Goal: Task Accomplishment & Management: Use online tool/utility

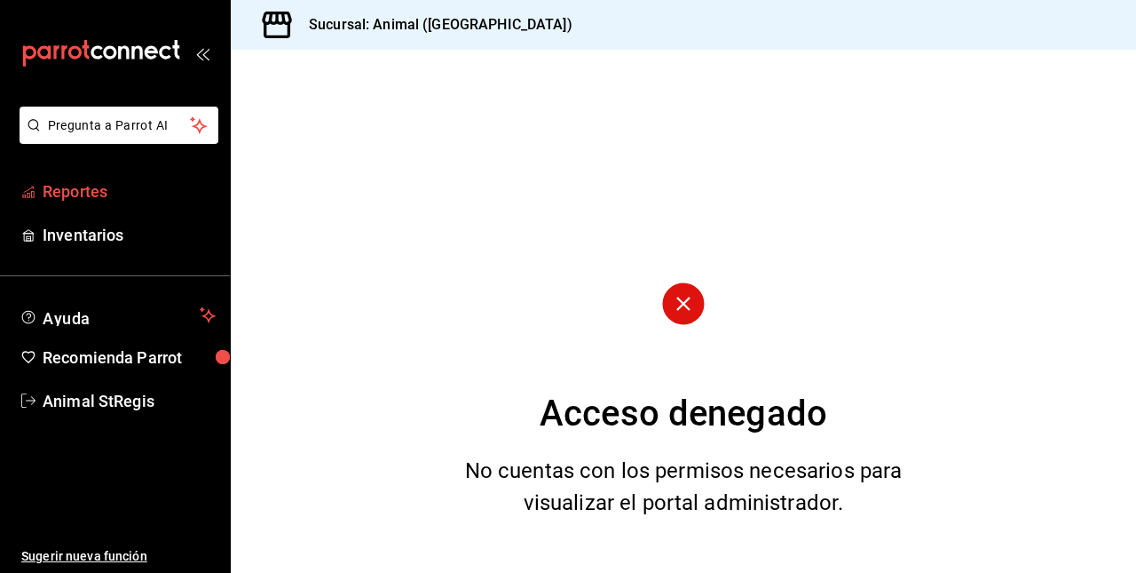
click at [92, 200] on font "Reportes" at bounding box center [75, 191] width 65 height 19
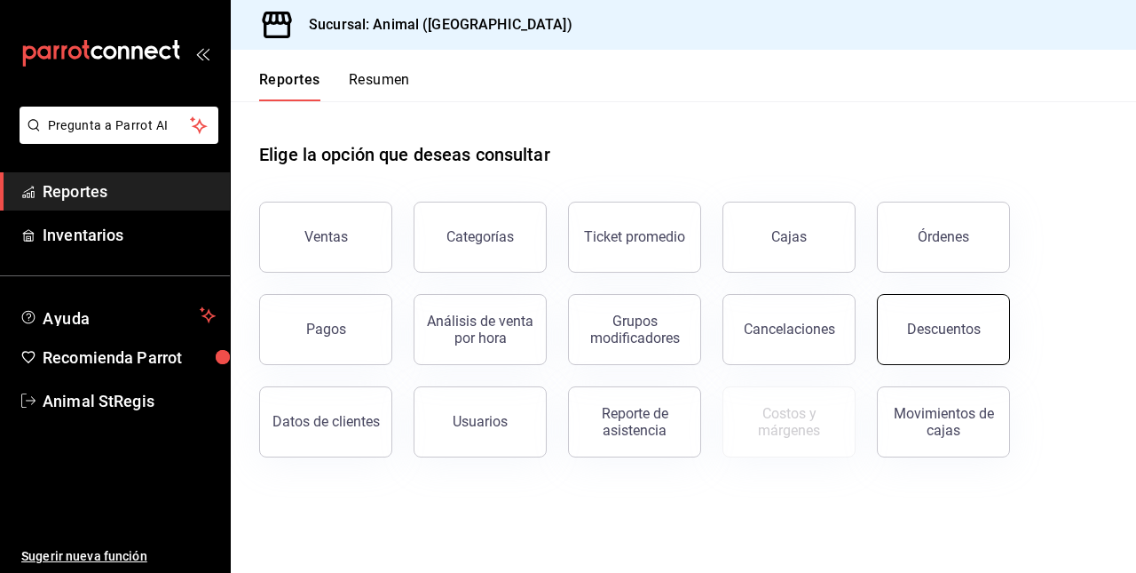
click at [966, 323] on div "Descuentos" at bounding box center [944, 329] width 74 height 17
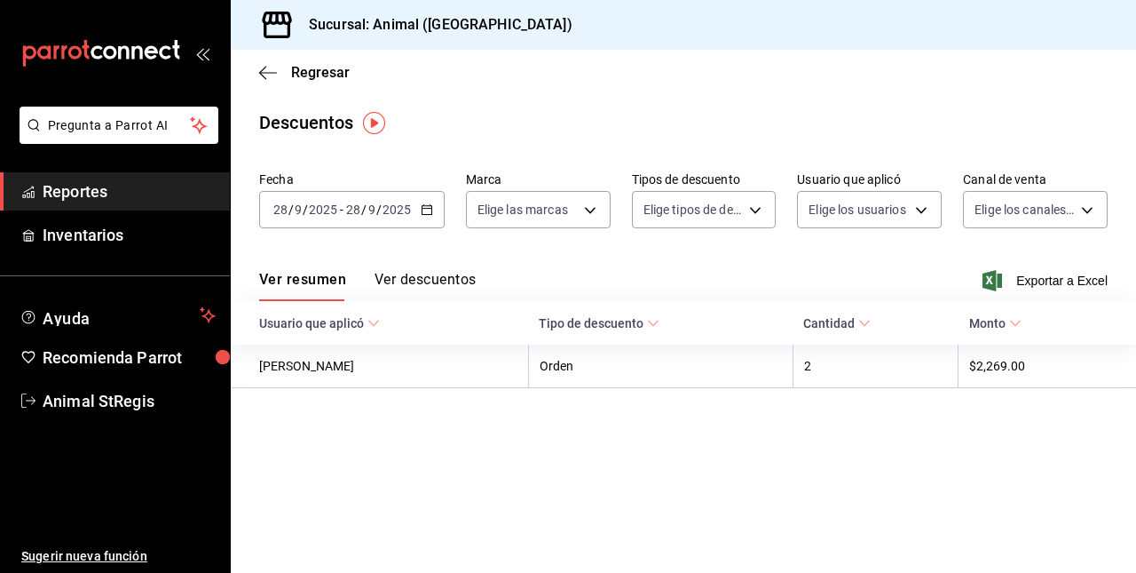
click at [428, 202] on div "[DATE] [DATE] - [DATE] [DATE]" at bounding box center [352, 209] width 186 height 37
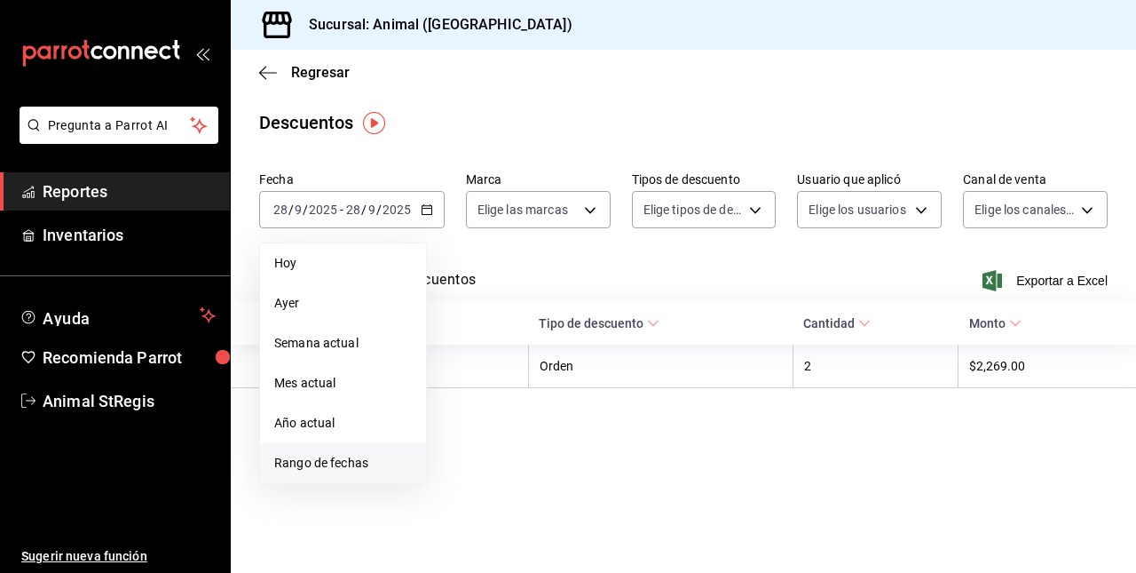
click at [360, 467] on span "Rango de fechas" at bounding box center [343, 463] width 138 height 19
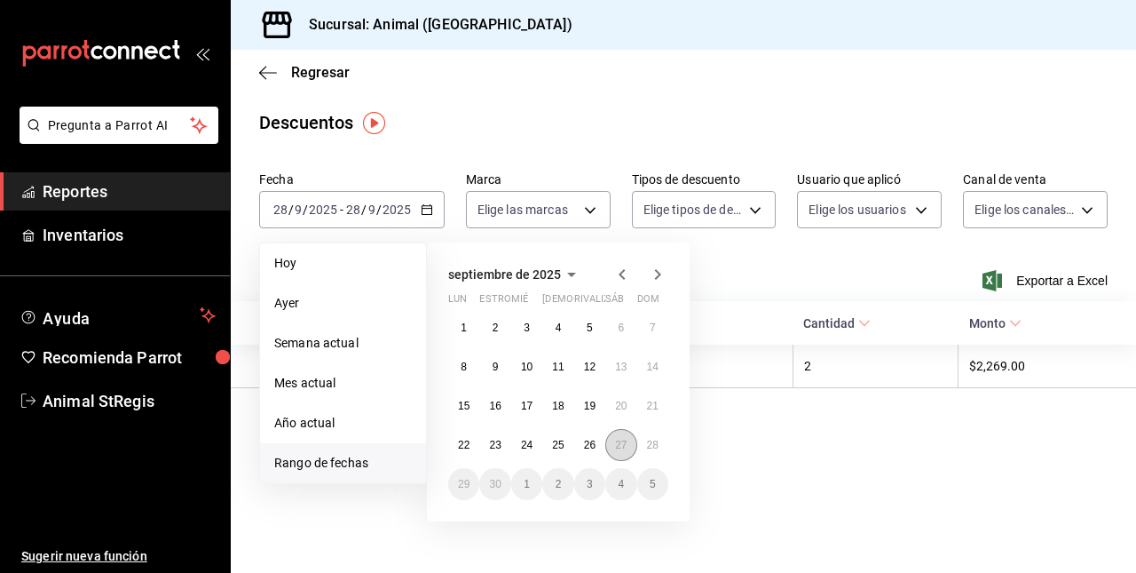
click at [616, 442] on abbr "27" at bounding box center [621, 445] width 12 height 12
click at [653, 439] on abbr "28" at bounding box center [653, 445] width 12 height 12
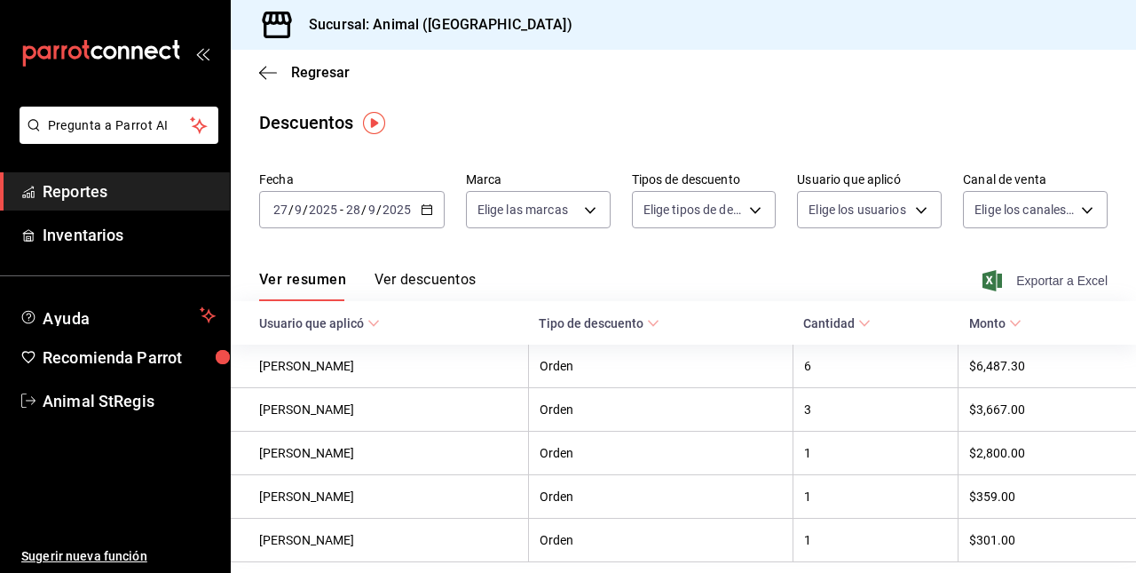
click at [1019, 276] on font "Exportar a Excel" at bounding box center [1062, 280] width 91 height 14
